Goal: Information Seeking & Learning: Learn about a topic

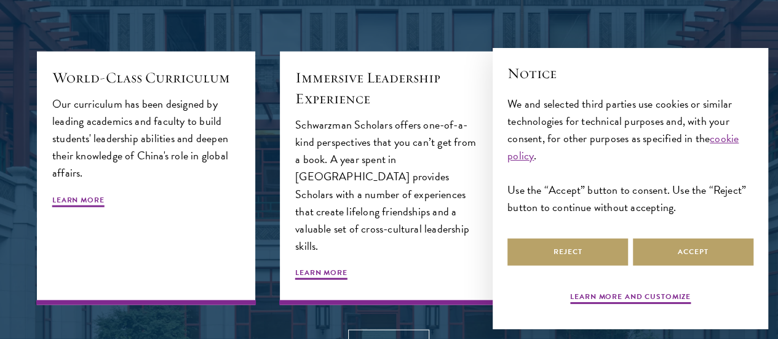
scroll to position [1302, 0]
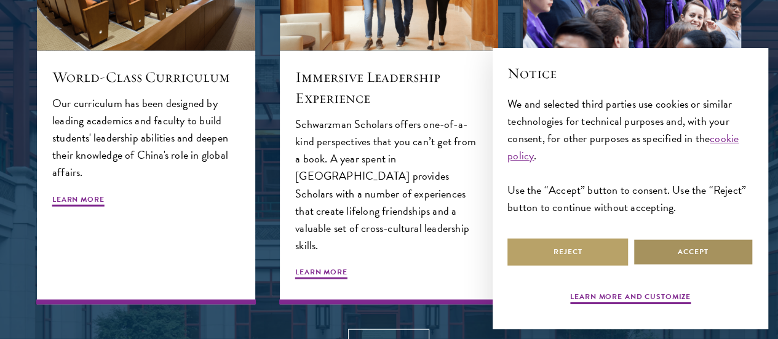
drag, startPoint x: 676, startPoint y: 250, endPoint x: 632, endPoint y: 242, distance: 44.4
click at [676, 250] on button "Accept" at bounding box center [693, 252] width 121 height 28
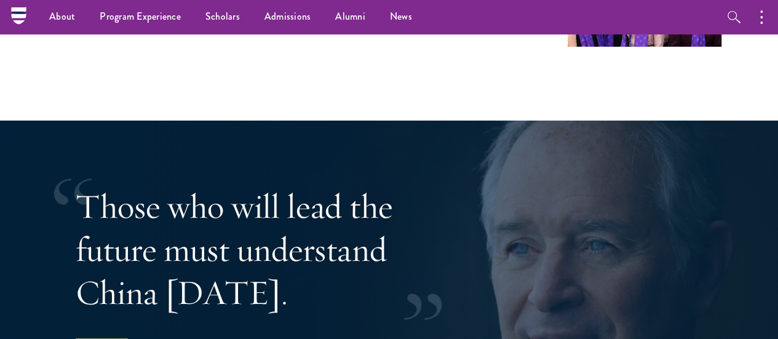
scroll to position [2177, 0]
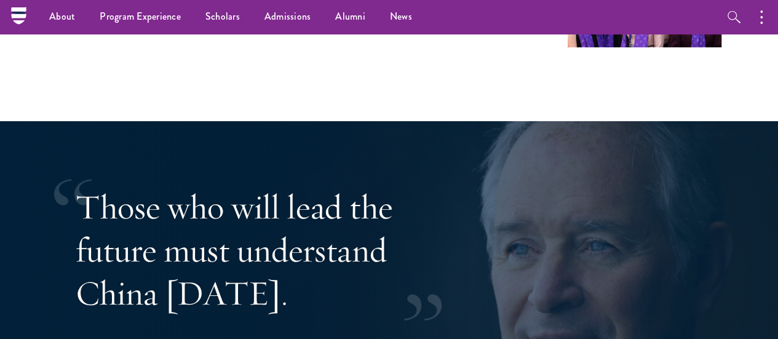
click at [282, 221] on p "Those who will lead the future must understand China [DATE]." at bounding box center [276, 249] width 400 height 129
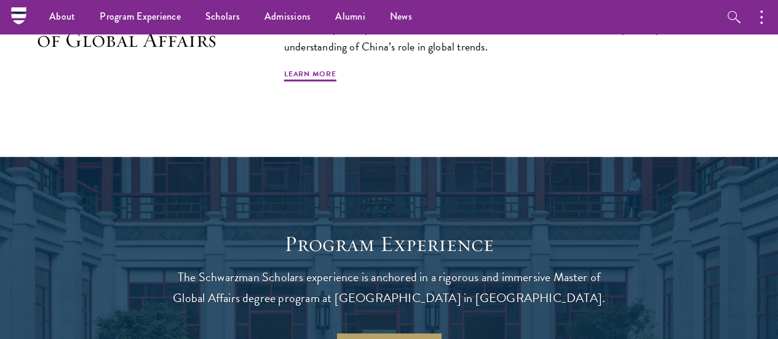
scroll to position [769, 0]
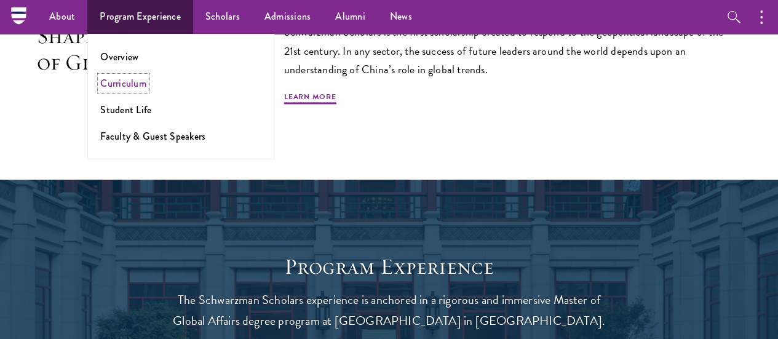
click at [132, 84] on link "Curriculum" at bounding box center [123, 83] width 46 height 14
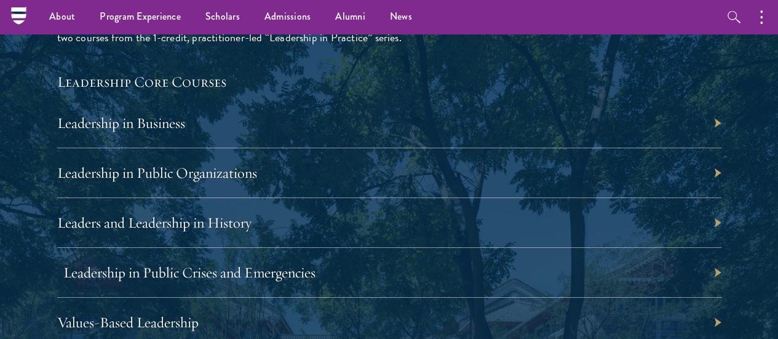
scroll to position [2005, 0]
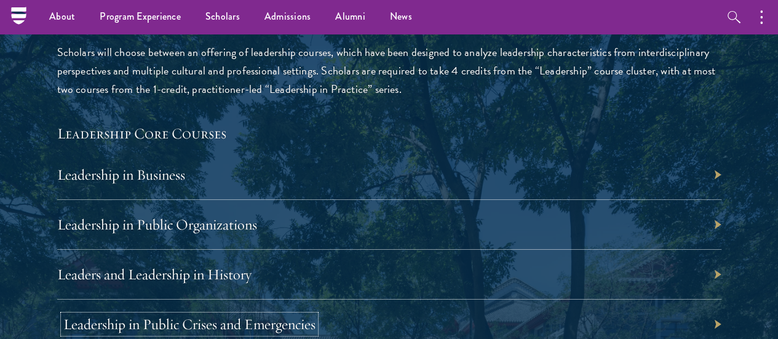
click at [315, 315] on link "Leadership in Public Crises and Emergencies" at bounding box center [189, 324] width 252 height 18
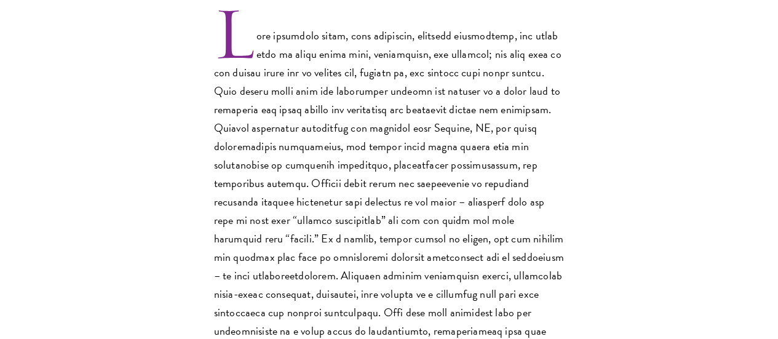
scroll to position [499, 0]
